Goal: Find specific page/section: Find specific page/section

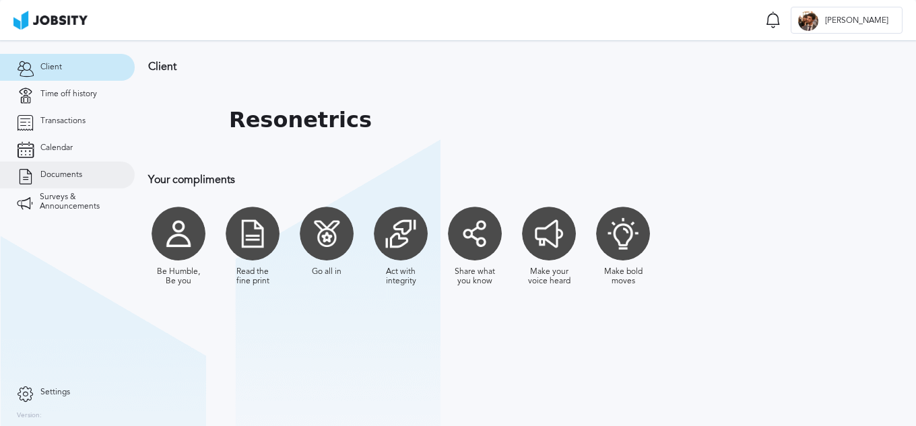
click at [85, 168] on link "Documents" at bounding box center [67, 175] width 135 height 27
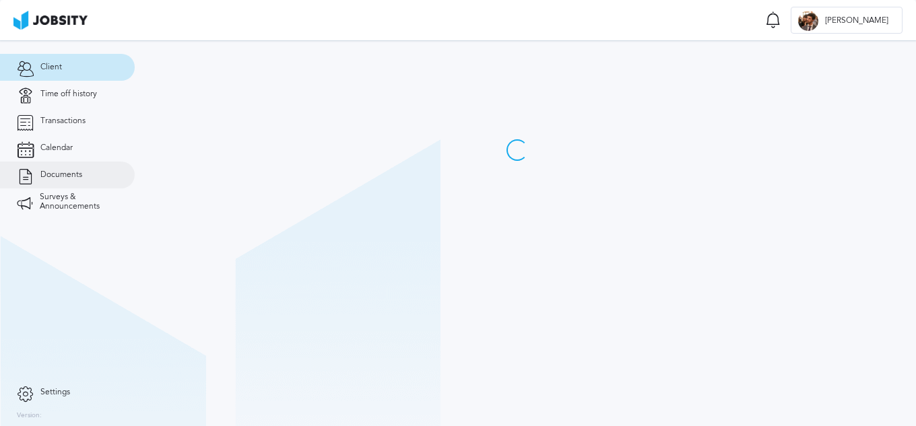
click at [95, 176] on link "Documents" at bounding box center [67, 175] width 135 height 27
